Goal: Navigation & Orientation: Go to known website

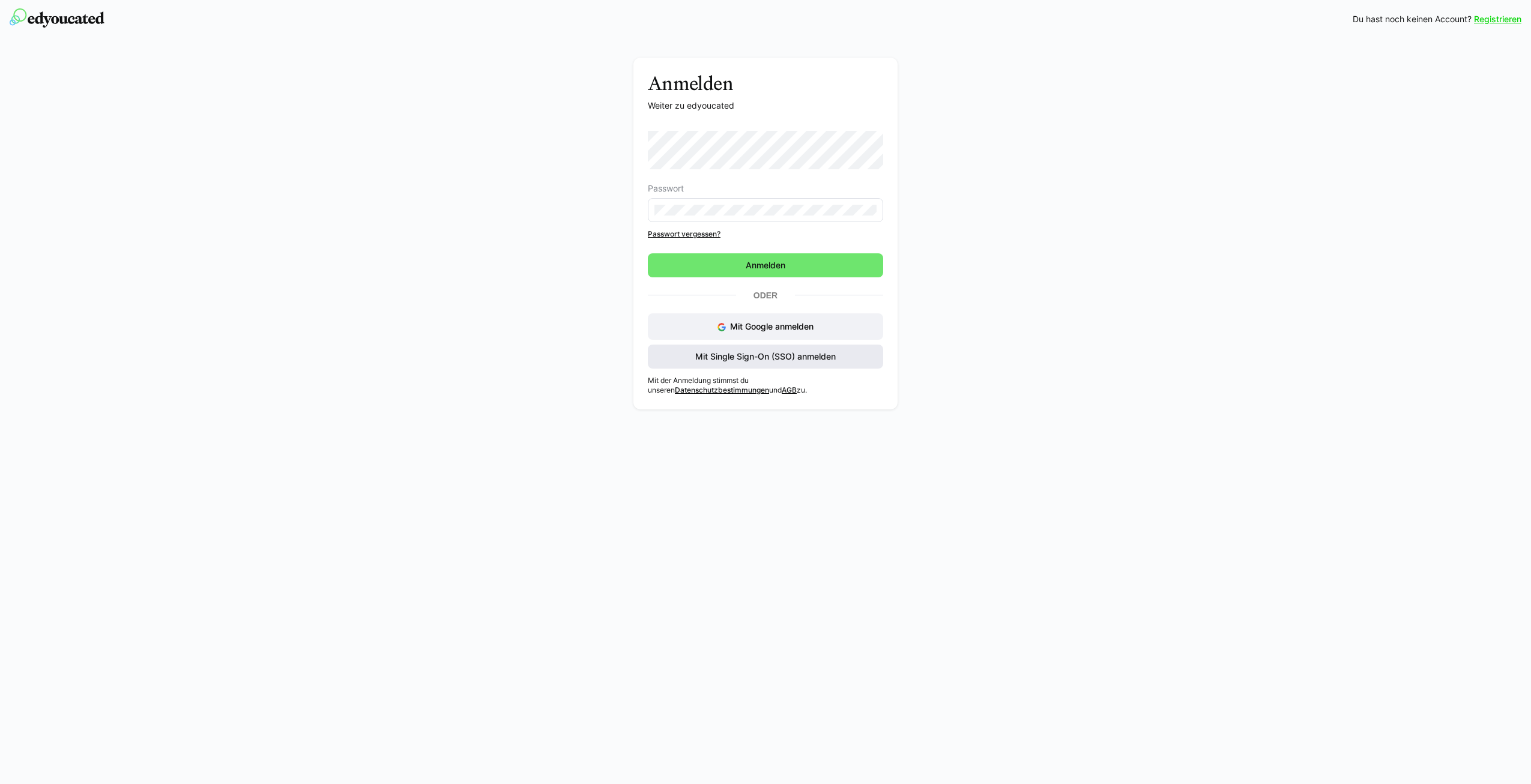
click at [739, 358] on span "Mit Single Sign-On (SSO) anmelden" at bounding box center [765, 356] width 144 height 12
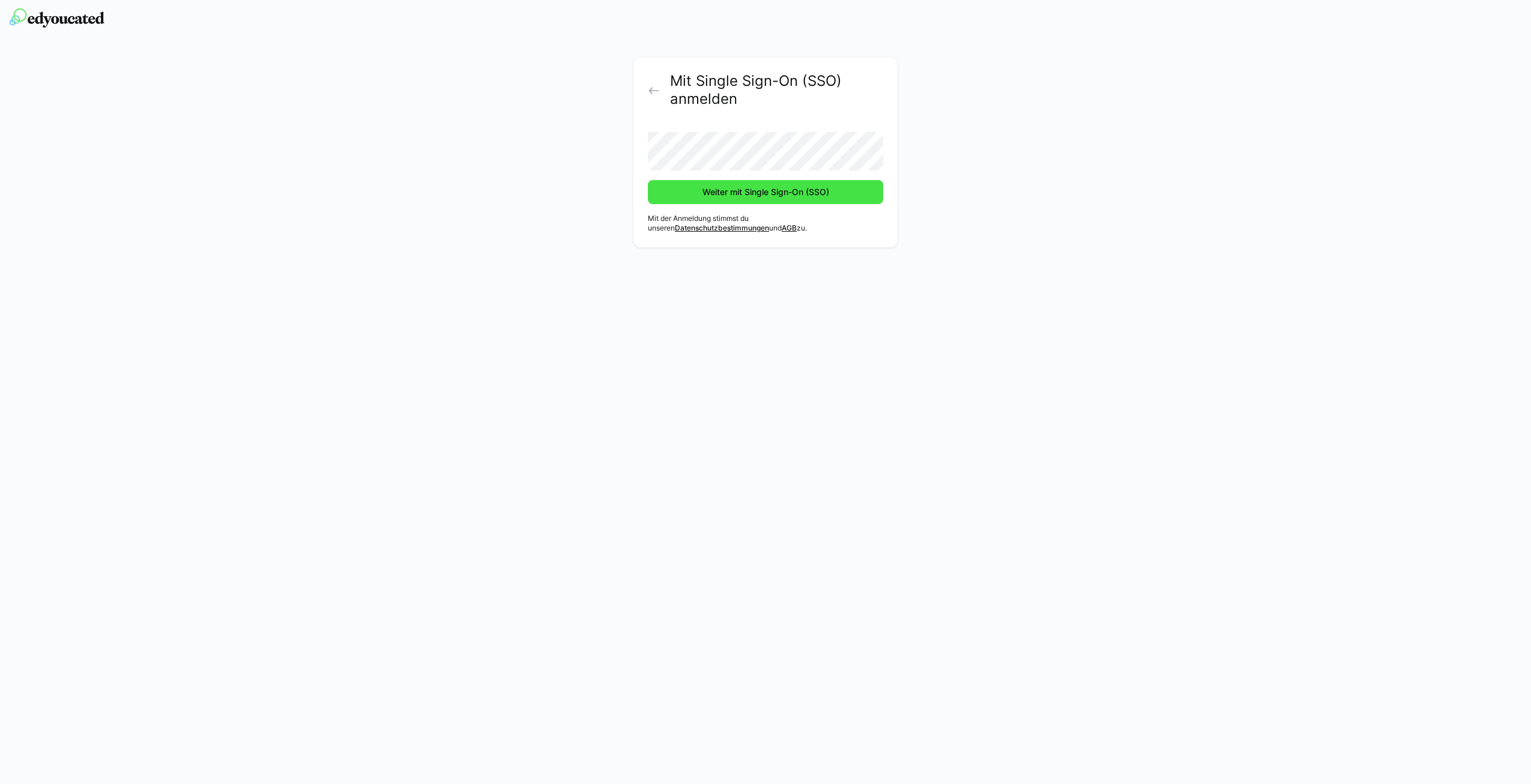
click at [743, 190] on span "Weiter mit Single Sign-On (SSO)" at bounding box center [765, 192] width 130 height 12
click at [744, 203] on span "Weiter mit Single Sign-On (SSO)" at bounding box center [766, 192] width 235 height 24
click at [746, 193] on span "Weiter mit Single Sign-On (SSO)" at bounding box center [766, 192] width 235 height 24
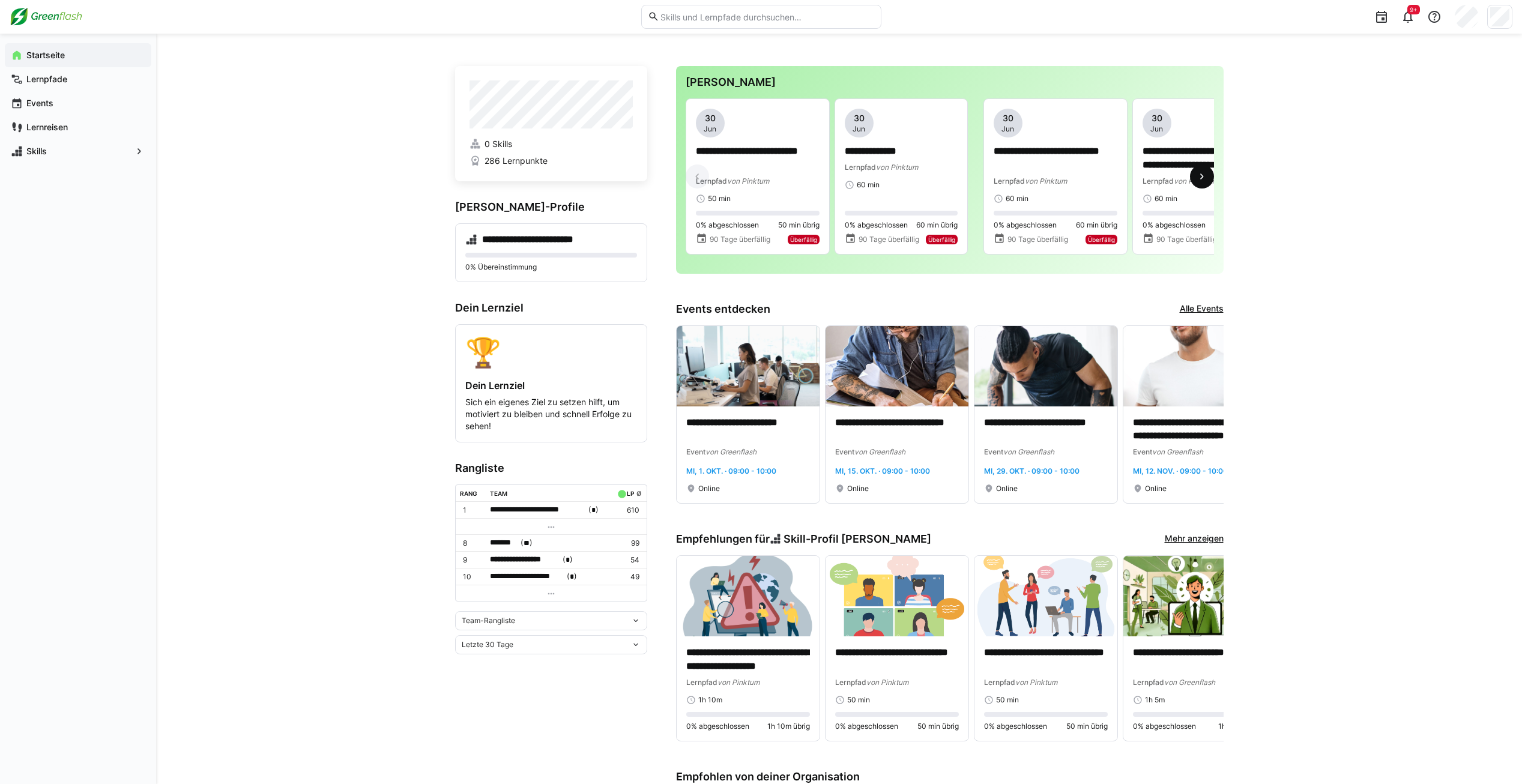
click at [1201, 173] on eds-icon at bounding box center [1202, 177] width 12 height 12
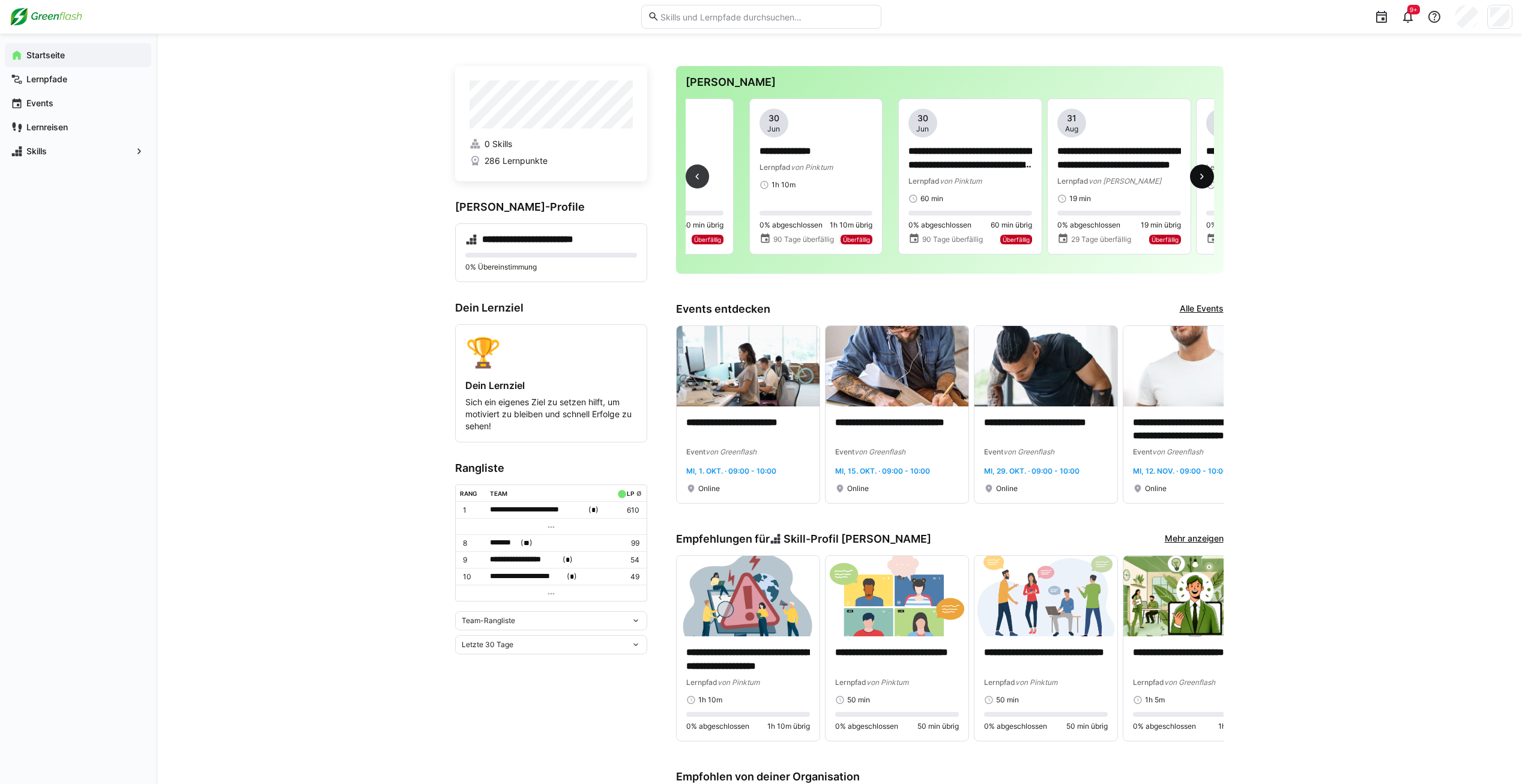
scroll to position [0, 1340]
